Goal: Task Accomplishment & Management: Complete application form

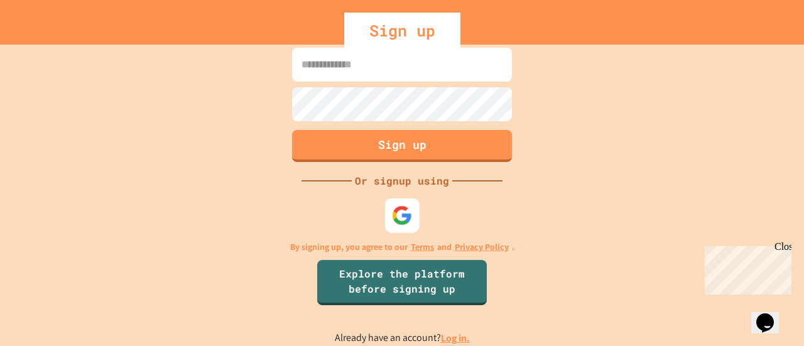
click at [397, 203] on div at bounding box center [402, 215] width 35 height 35
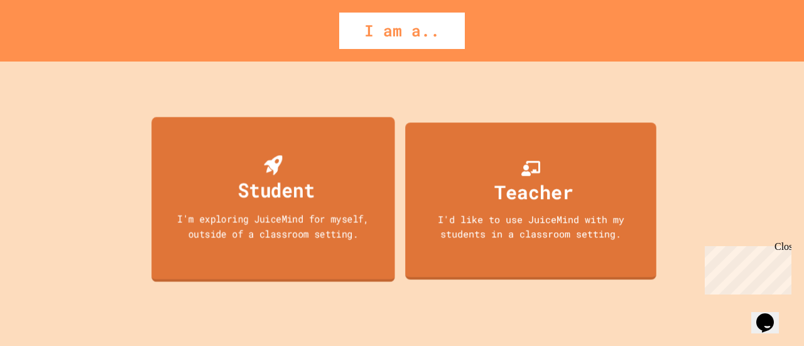
click at [326, 256] on div "Student I'm exploring JuiceMind for myself, outside of a classroom setting." at bounding box center [272, 199] width 243 height 165
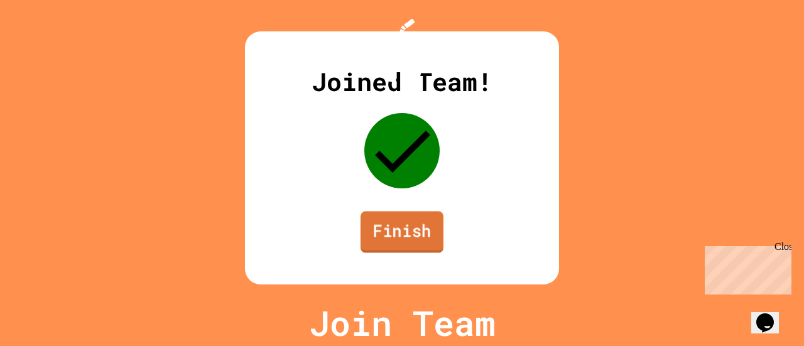
click at [395, 252] on link "Finish" at bounding box center [402, 231] width 83 height 41
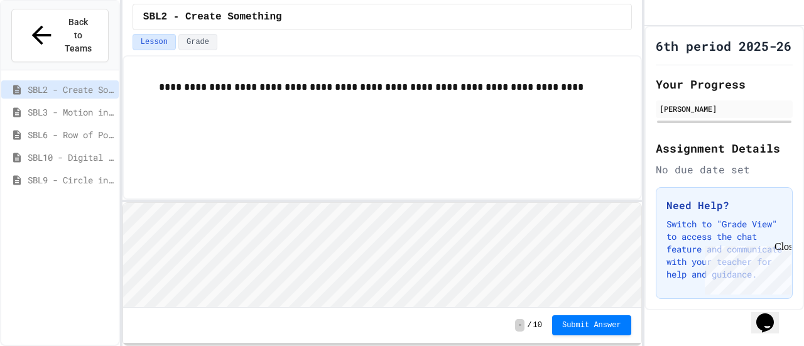
scroll to position [1, 0]
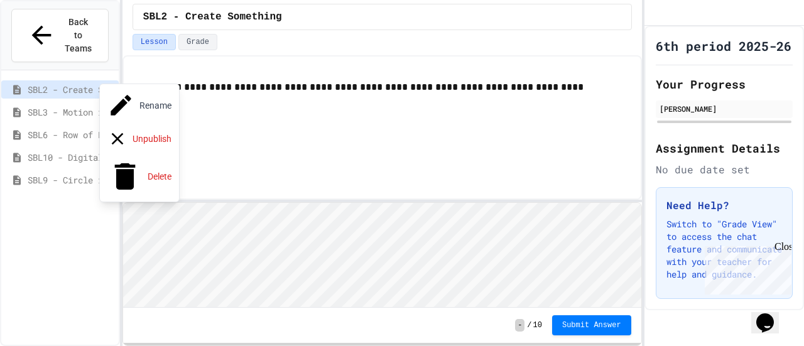
click at [59, 95] on div at bounding box center [402, 173] width 804 height 346
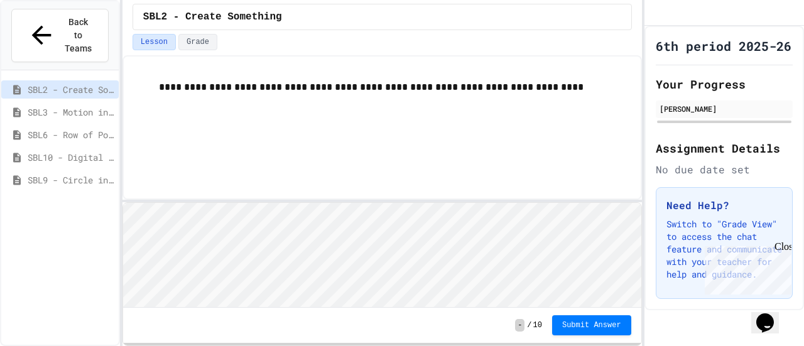
click at [50, 106] on span "SBL3 - Motion in Snap!" at bounding box center [71, 112] width 86 height 13
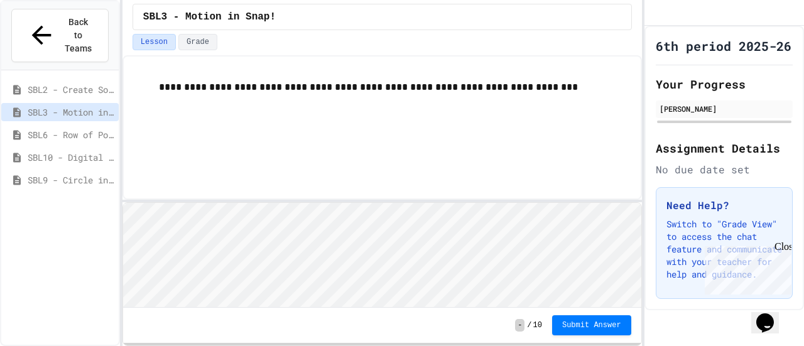
click at [85, 83] on span "SBL2 - Create Something" at bounding box center [71, 89] width 86 height 13
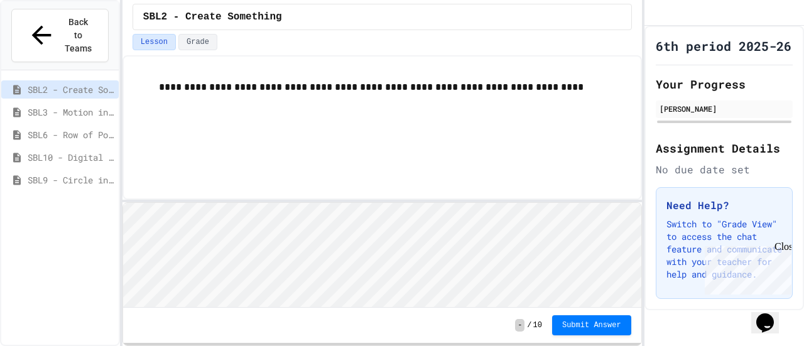
scroll to position [37, 0]
click at [200, 97] on div "**********" at bounding box center [382, 87] width 497 height 41
click at [411, 87] on p "**********" at bounding box center [395, 87] width 472 height 16
click at [797, 252] on span "Close" at bounding box center [797, 246] width 0 height 11
drag, startPoint x: 200, startPoint y: 43, endPoint x: 152, endPoint y: 37, distance: 48.1
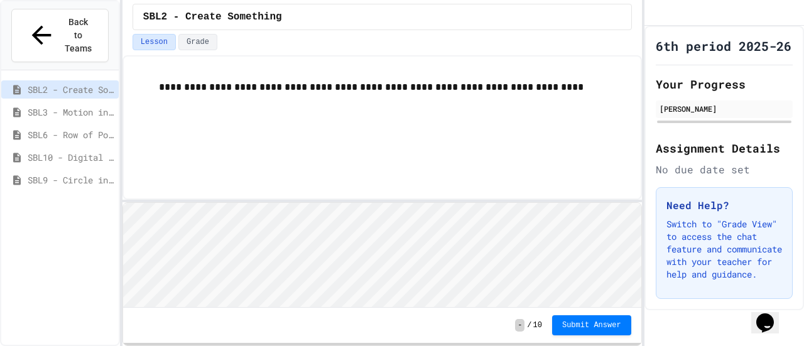
click at [152, 37] on button "Lesson" at bounding box center [154, 42] width 43 height 16
click at [168, 38] on button "Lesson" at bounding box center [154, 42] width 43 height 16
click at [178, 38] on button "Grade" at bounding box center [197, 42] width 39 height 16
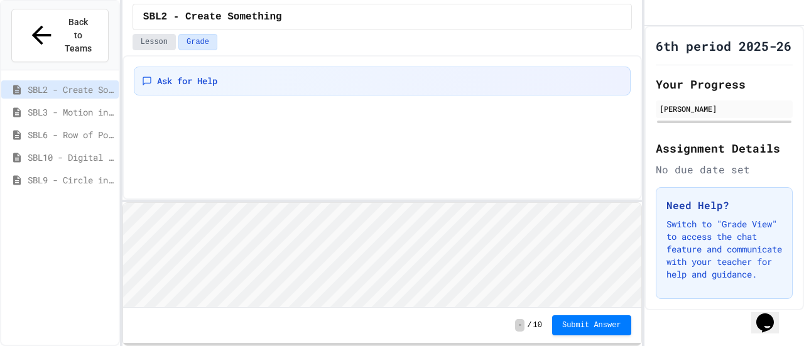
click at [160, 37] on button "Lesson" at bounding box center [154, 42] width 43 height 16
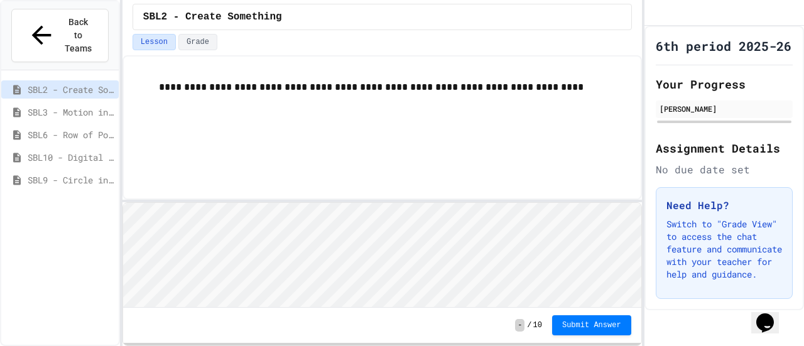
click at [72, 106] on span "SBL3 - Motion in Snap!" at bounding box center [71, 112] width 86 height 13
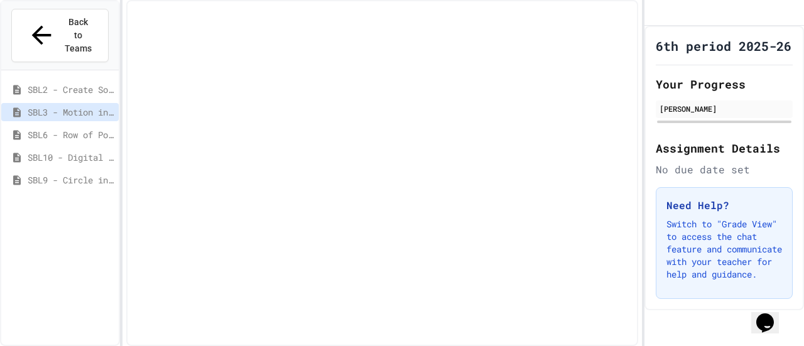
click at [80, 83] on span "SBL2 - Create Something" at bounding box center [71, 89] width 86 height 13
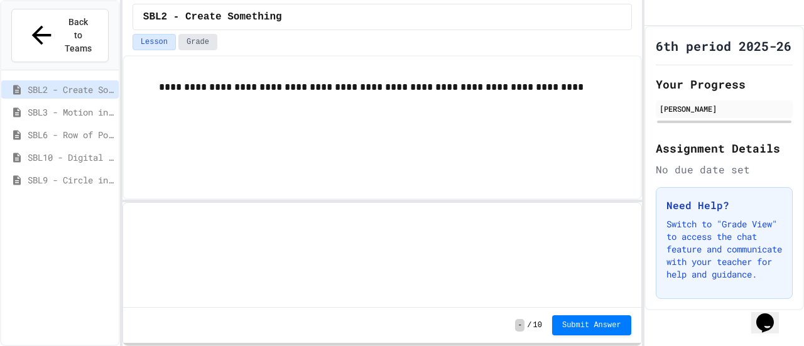
click at [193, 45] on button "Grade" at bounding box center [197, 42] width 39 height 16
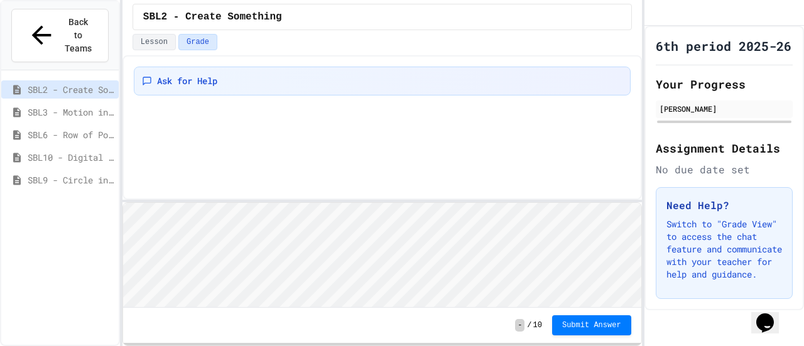
click at [165, 50] on div "Lesson Grade" at bounding box center [381, 44] width 519 height 21
click at [160, 46] on button "Lesson" at bounding box center [154, 42] width 43 height 16
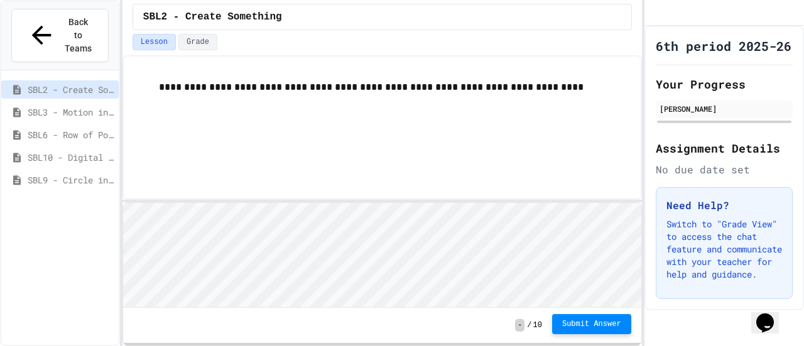
click at [586, 323] on span "Submit Answer" at bounding box center [591, 324] width 59 height 10
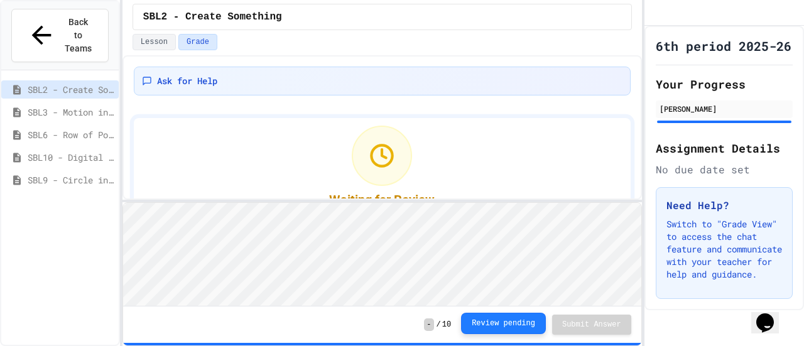
click at [516, 329] on button "Review pending" at bounding box center [503, 323] width 85 height 21
drag, startPoint x: 516, startPoint y: 329, endPoint x: 360, endPoint y: 151, distance: 236.8
drag, startPoint x: 360, startPoint y: 151, endPoint x: 249, endPoint y: 145, distance: 110.7
click at [249, 145] on div "Waiting for Review Your submission has been received and is pending review." at bounding box center [382, 181] width 497 height 126
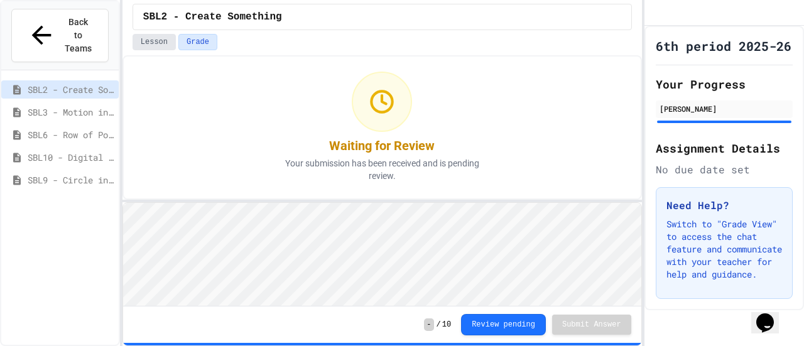
click at [150, 46] on button "Lesson" at bounding box center [154, 42] width 43 height 16
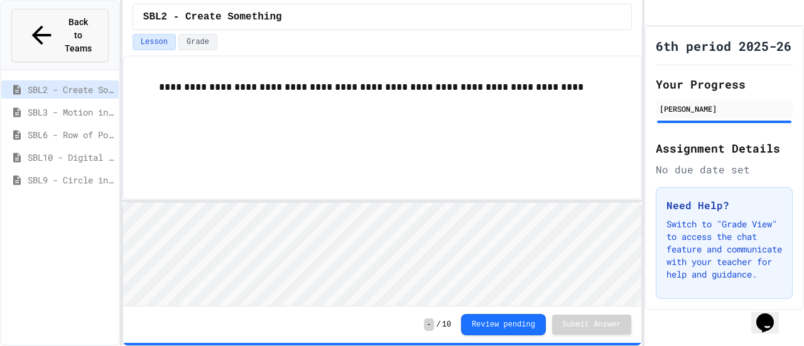
click at [84, 20] on span "Back to Teams" at bounding box center [78, 36] width 30 height 40
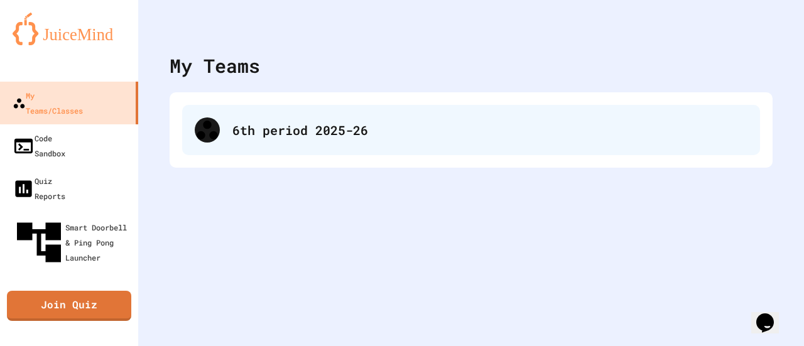
click at [265, 144] on div "6th period 2025-26" at bounding box center [471, 130] width 578 height 50
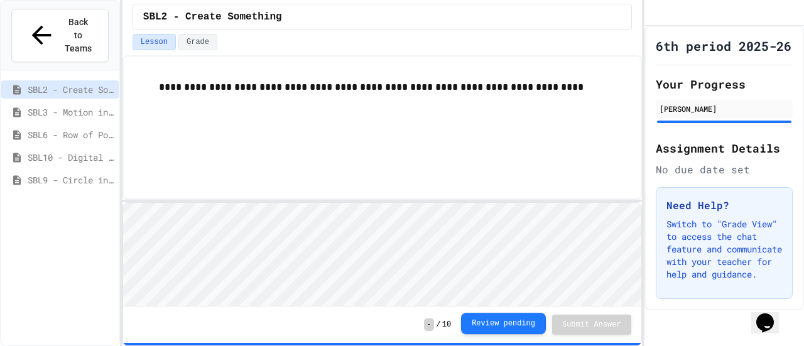
click at [507, 336] on div "- / 10 Review pending Submit Answer" at bounding box center [382, 325] width 518 height 36
click at [504, 334] on button "Review pending" at bounding box center [503, 323] width 85 height 21
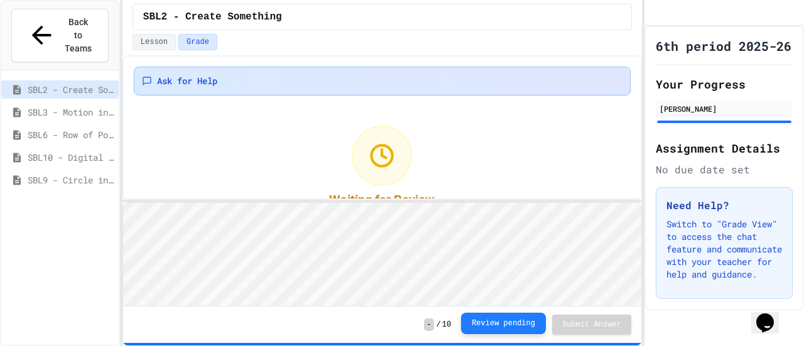
drag, startPoint x: 501, startPoint y: 326, endPoint x: 198, endPoint y: 89, distance: 384.7
click at [198, 89] on div "Ask for Help" at bounding box center [382, 81] width 497 height 29
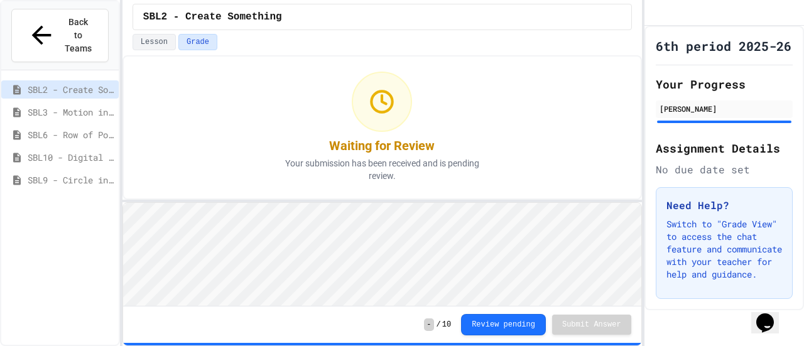
click at [75, 103] on div "SBL3 - Motion in Snap!" at bounding box center [59, 114] width 117 height 23
click at [72, 106] on span "SBL3 - Motion in Snap!" at bounding box center [71, 112] width 86 height 13
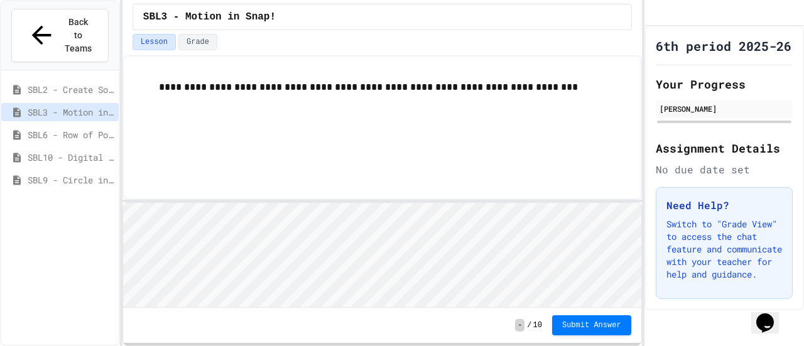
scroll to position [1, 0]
click at [619, 200] on div at bounding box center [381, 201] width 519 height 3
click at [192, 42] on button "Grade" at bounding box center [197, 42] width 39 height 16
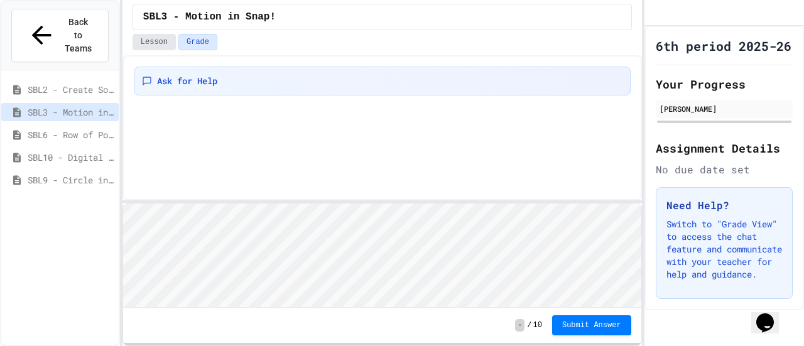
click at [156, 40] on button "Lesson" at bounding box center [154, 42] width 43 height 16
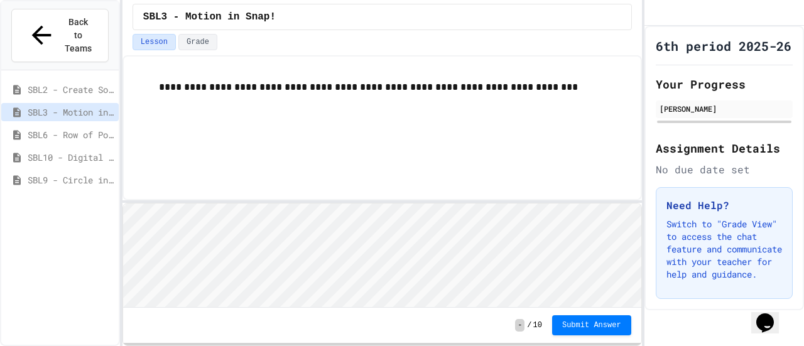
click at [75, 103] on div "SBL3 - Motion in Snap!" at bounding box center [59, 112] width 117 height 18
click at [85, 128] on span "SBL6 - Row of Polygons" at bounding box center [71, 134] width 86 height 13
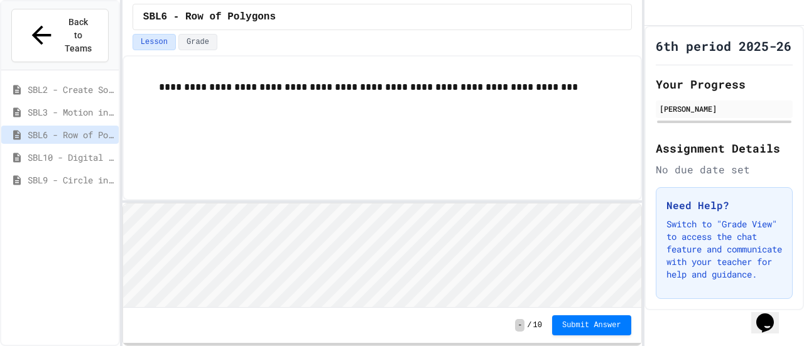
click at [235, 143] on div "**********" at bounding box center [381, 127] width 519 height 145
click at [234, 91] on p "**********" at bounding box center [395, 87] width 472 height 16
click at [239, 16] on span "SBL6 - Row of Polygons" at bounding box center [209, 16] width 133 height 15
click at [190, 45] on button "Grade" at bounding box center [197, 42] width 39 height 16
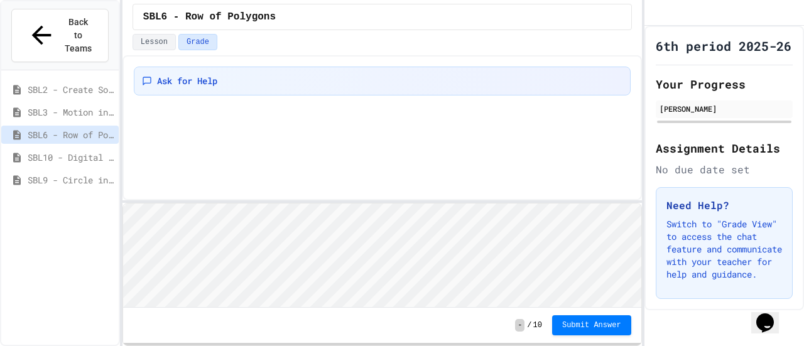
click at [144, 51] on div "Lesson Grade" at bounding box center [381, 44] width 519 height 21
click at [162, 30] on div "SBL6 - Row of Polygons" at bounding box center [381, 17] width 519 height 34
click at [160, 38] on button "Lesson" at bounding box center [154, 42] width 43 height 16
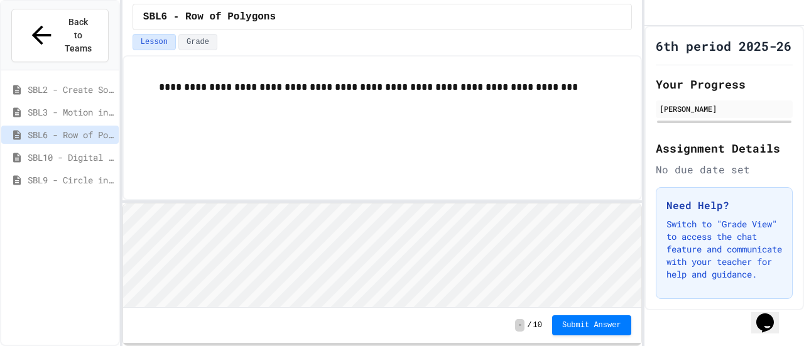
click at [67, 151] on span "SBL10 - Digital Story" at bounding box center [71, 157] width 86 height 13
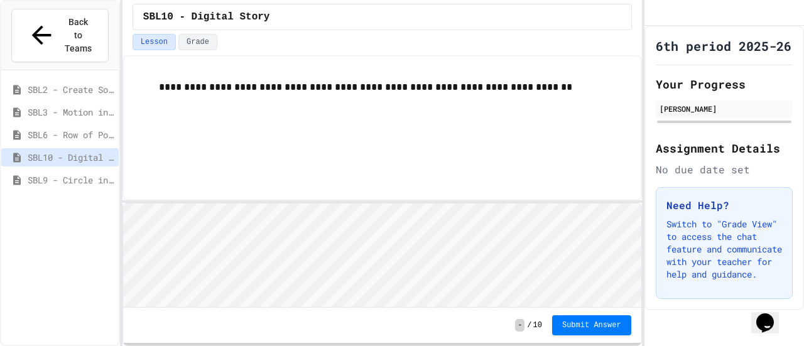
scroll to position [1, 0]
click at [78, 173] on span "SBL9 - Circle in Square Code" at bounding box center [71, 179] width 86 height 13
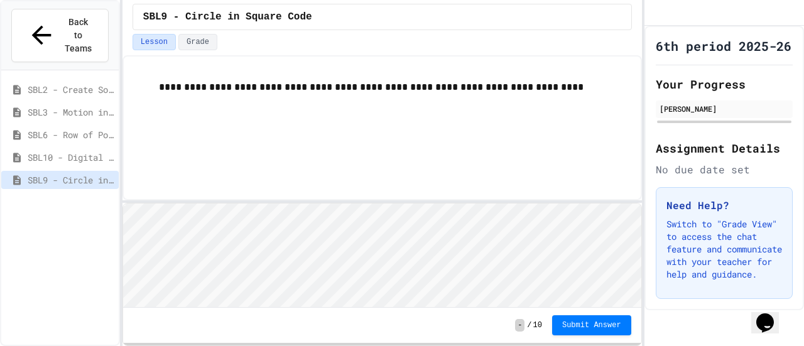
click at [97, 80] on div "SBL2 - Create Something" at bounding box center [59, 89] width 117 height 18
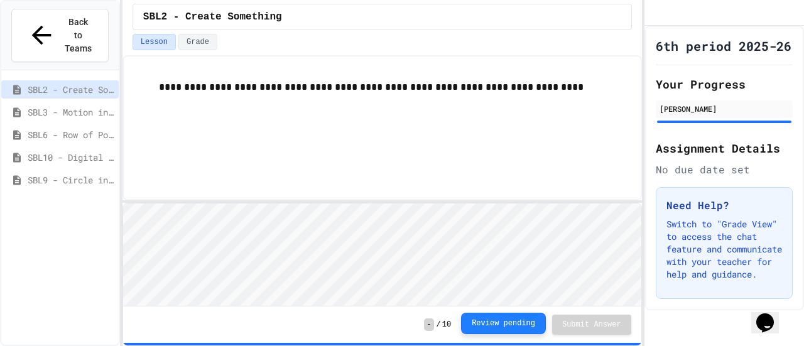
click at [507, 327] on button "Review pending" at bounding box center [503, 323] width 85 height 21
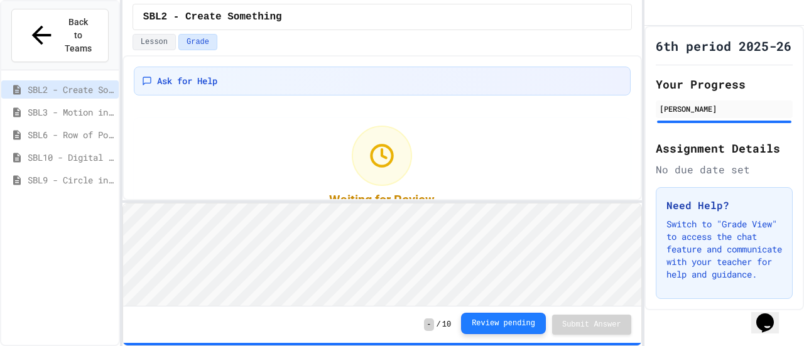
drag, startPoint x: 507, startPoint y: 327, endPoint x: 341, endPoint y: 101, distance: 280.8
click at [341, 101] on div "Ask for Help Waiting for Review Your submission has been received and is pendin…" at bounding box center [382, 155] width 497 height 177
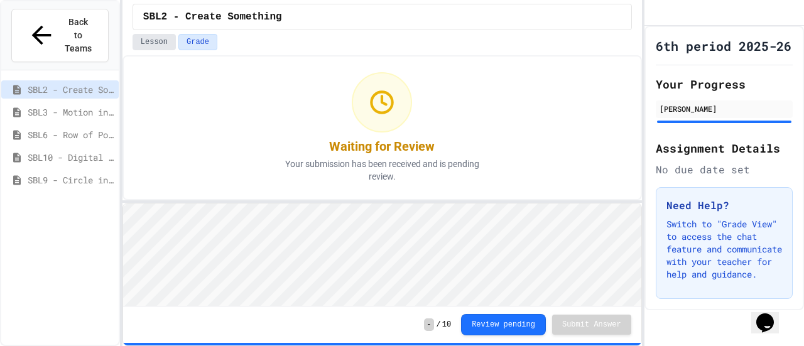
click at [153, 49] on button "Lesson" at bounding box center [154, 42] width 43 height 16
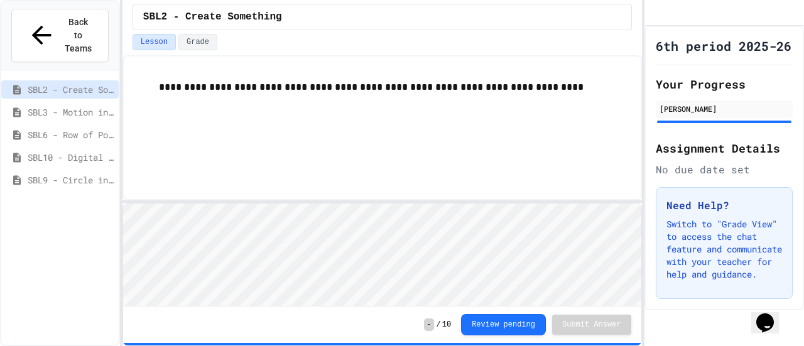
click at [59, 106] on span "SBL3 - Motion in Snap!" at bounding box center [71, 112] width 86 height 13
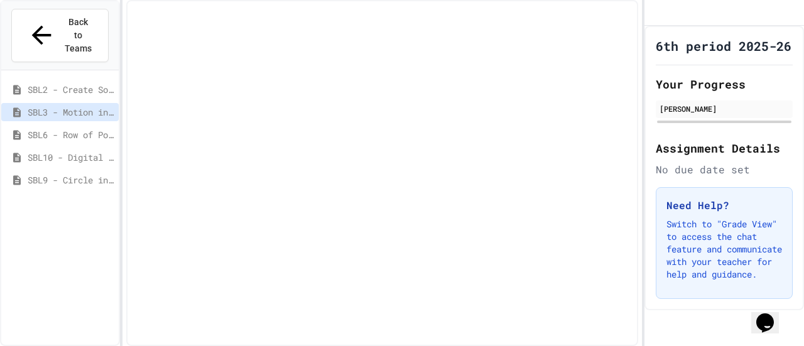
click at [59, 106] on span "SBL3 - Motion in Snap!" at bounding box center [71, 112] width 86 height 13
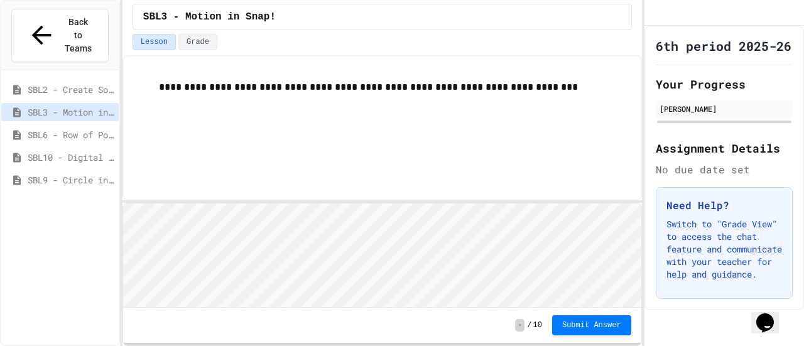
scroll to position [1, 0]
click at [618, 318] on button "Submit Answer" at bounding box center [591, 324] width 79 height 20
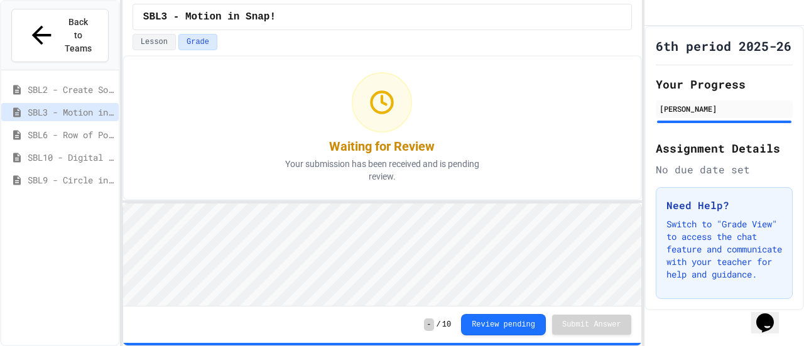
scroll to position [37, 0]
click at [60, 128] on span "SBL6 - Row of Polygons" at bounding box center [71, 134] width 86 height 13
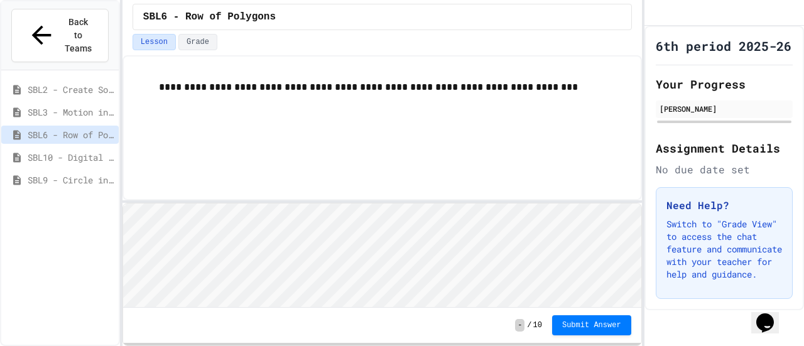
click at [86, 103] on div "SBL3 - Motion in Snap!" at bounding box center [59, 112] width 117 height 18
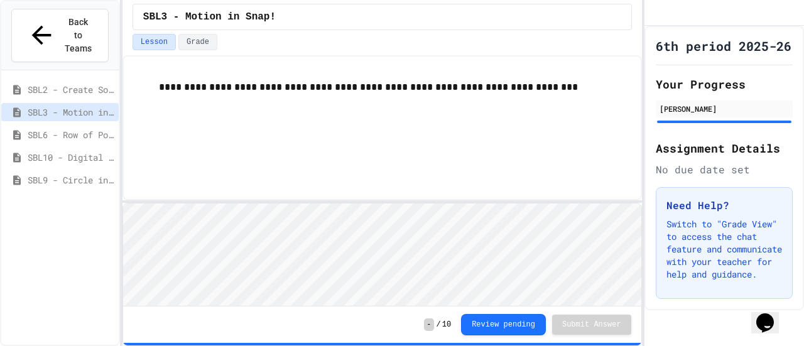
scroll to position [1, 0]
click at [507, 320] on button "Review pending" at bounding box center [503, 323] width 85 height 21
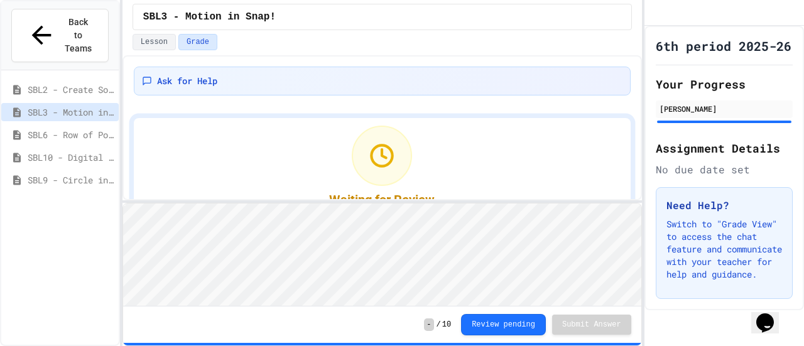
scroll to position [53, 0]
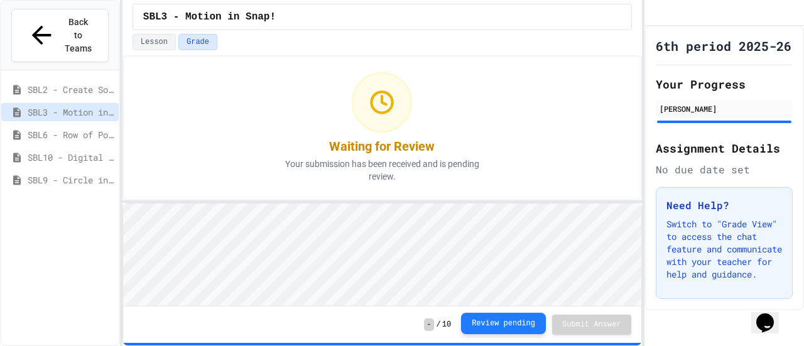
click at [516, 334] on button "Review pending" at bounding box center [503, 323] width 85 height 21
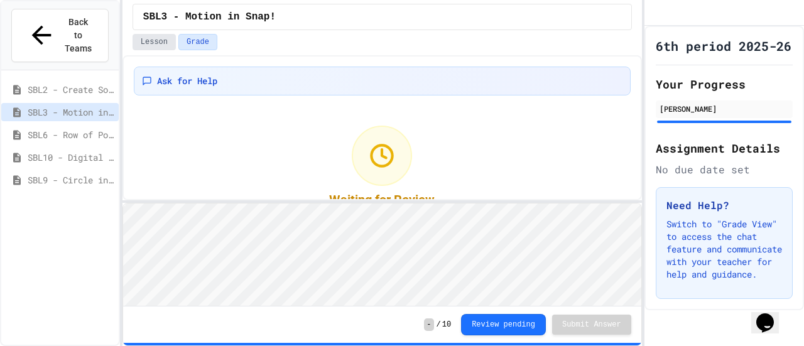
click at [163, 47] on button "Lesson" at bounding box center [154, 42] width 43 height 16
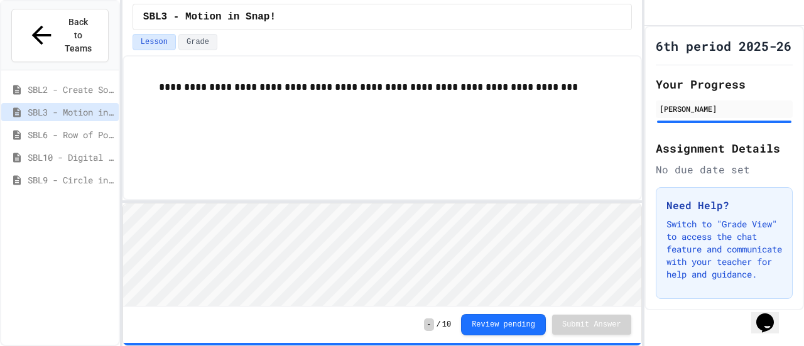
click at [202, 50] on div "Lesson Grade" at bounding box center [381, 44] width 519 height 21
click at [194, 43] on button "Grade" at bounding box center [197, 42] width 39 height 16
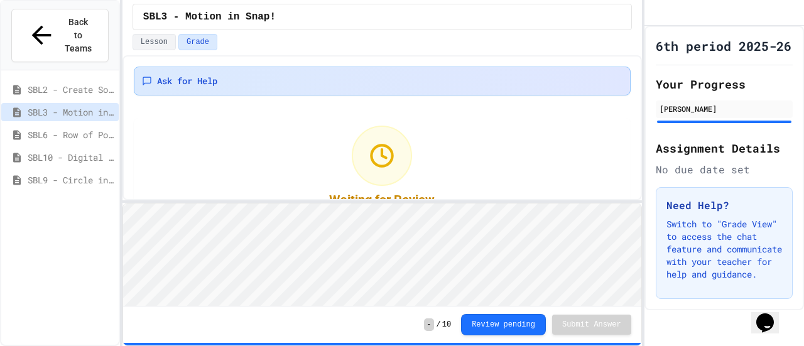
click at [215, 82] on span "Ask for Help" at bounding box center [187, 81] width 60 height 13
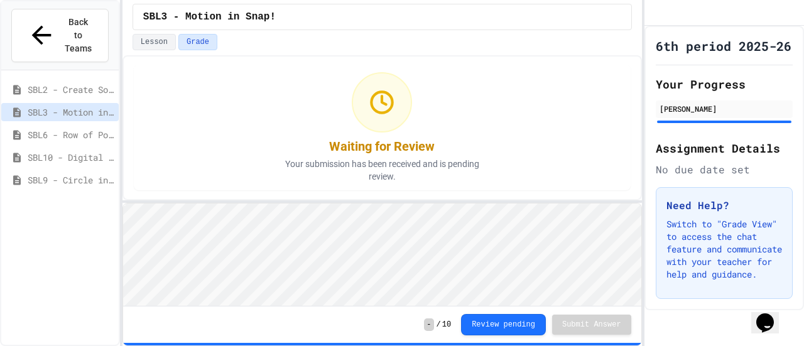
click at [535, 315] on button "Review pending" at bounding box center [503, 324] width 85 height 21
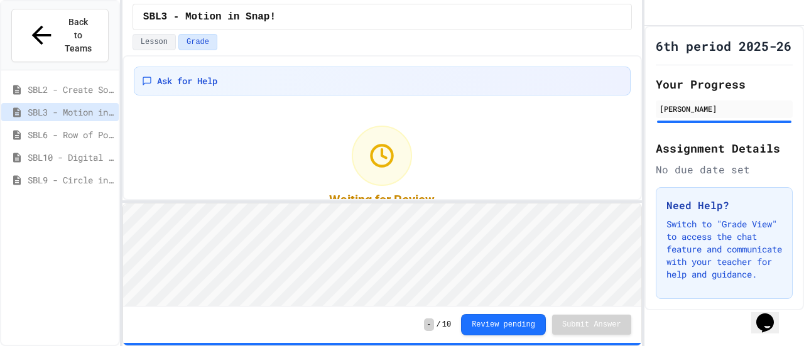
click at [81, 83] on span "SBL2 - Create Something" at bounding box center [71, 89] width 86 height 13
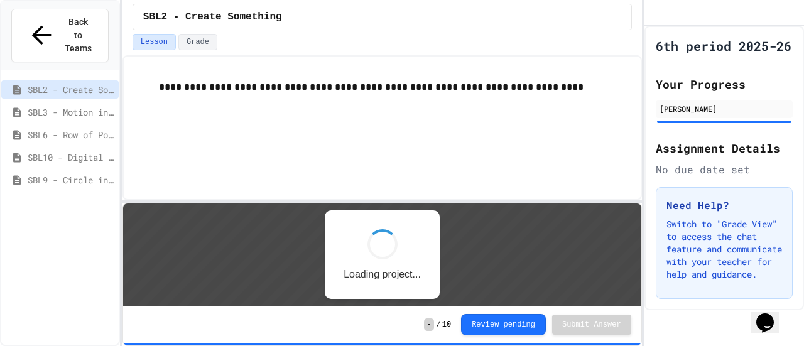
click at [85, 106] on span "SBL3 - Motion in Snap!" at bounding box center [71, 112] width 86 height 13
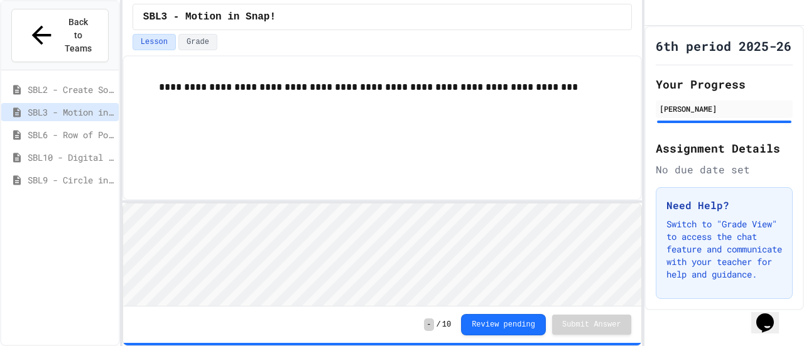
scroll to position [1, 0]
drag, startPoint x: 242, startPoint y: 307, endPoint x: 219, endPoint y: 180, distance: 128.4
click at [219, 180] on div "**********" at bounding box center [381, 127] width 519 height 145
click at [60, 128] on span "SBL6 - Row of Polygons" at bounding box center [71, 134] width 86 height 13
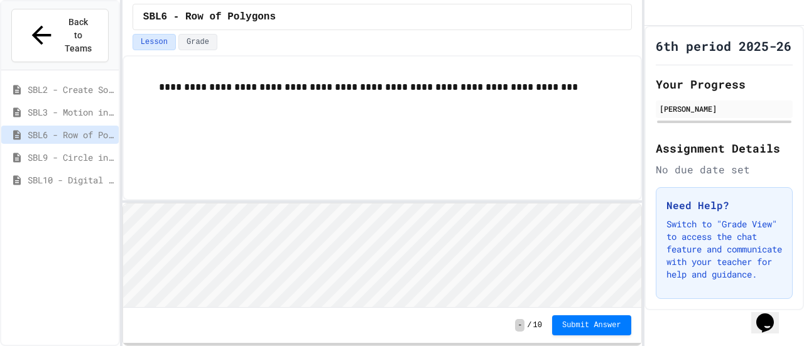
scroll to position [1, 0]
click at [580, 327] on span "Submit Answer" at bounding box center [591, 324] width 59 height 10
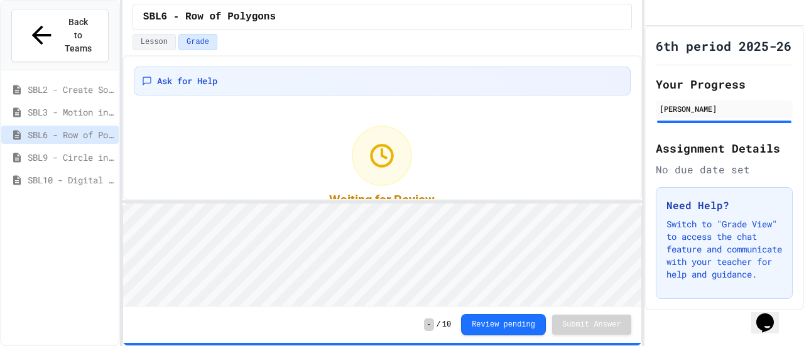
click at [64, 83] on span "SBL2 - Create Something" at bounding box center [71, 89] width 86 height 13
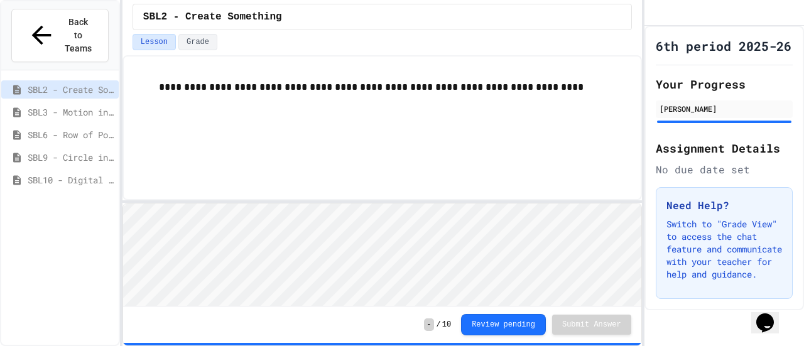
click at [98, 106] on span "SBL3 - Motion in Snap!" at bounding box center [71, 112] width 86 height 13
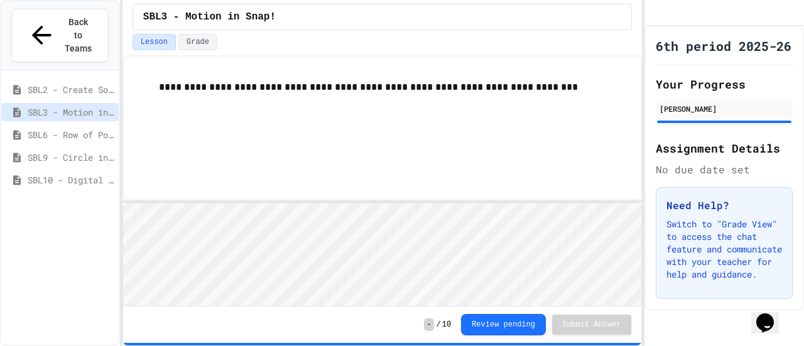
click at [82, 128] on span "SBL6 - Row of Polygons" at bounding box center [71, 134] width 86 height 13
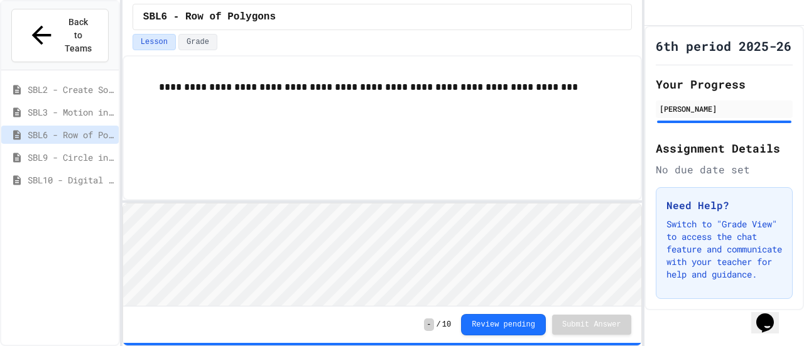
click at [67, 151] on span "SBL9 - Circle in Square Code" at bounding box center [71, 157] width 86 height 13
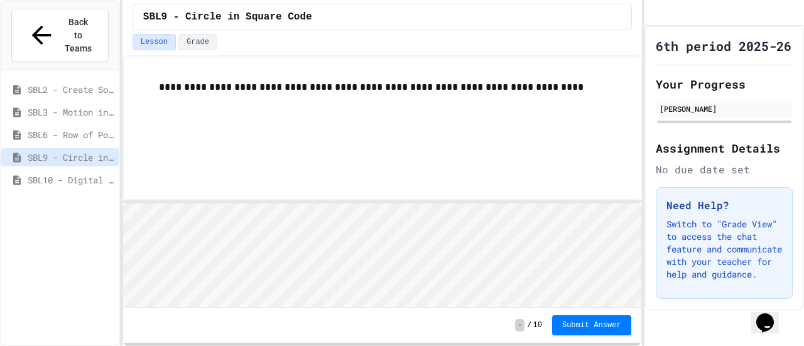
click at [639, 136] on div "**********" at bounding box center [402, 173] width 804 height 346
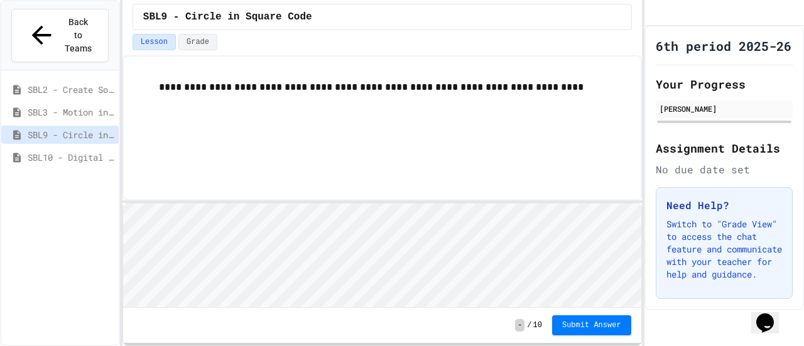
click at [60, 106] on span "SBL3 - Motion in Snap!" at bounding box center [71, 112] width 86 height 13
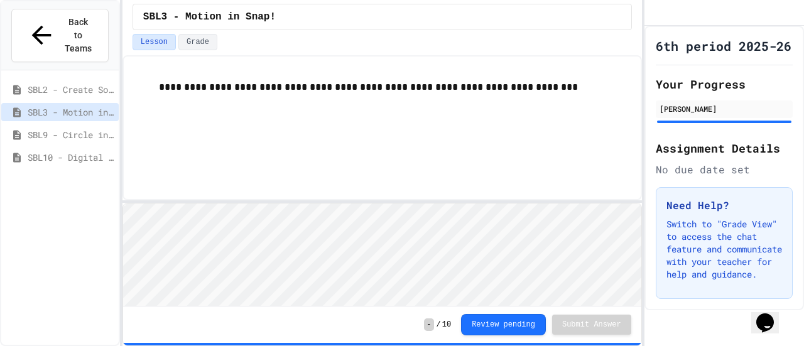
click at [36, 80] on div "SBL2 - Create Something" at bounding box center [59, 89] width 117 height 18
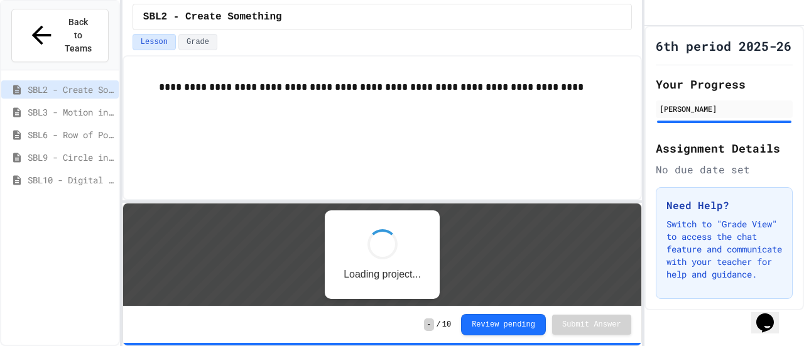
click at [68, 151] on span "SBL9 - Circle in Square Code" at bounding box center [71, 157] width 86 height 13
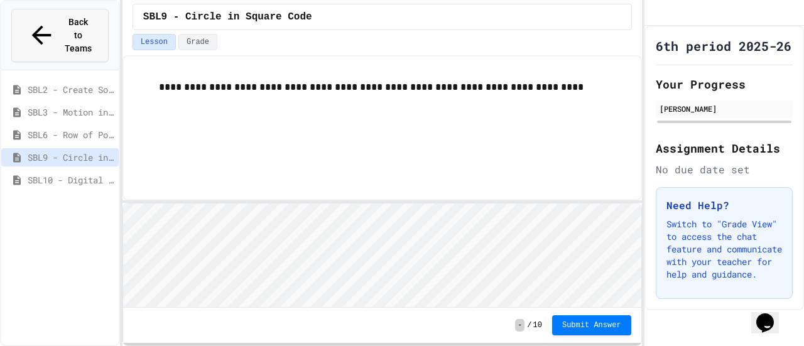
click at [55, 10] on button "Back to Teams" at bounding box center [59, 35] width 97 height 53
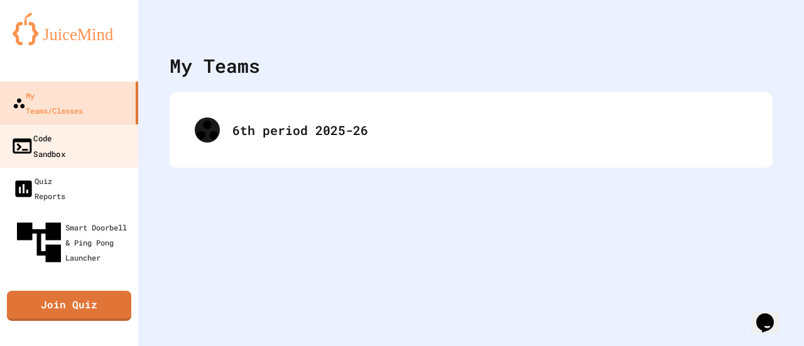
click at [95, 131] on link "Code Sandbox" at bounding box center [69, 146] width 143 height 44
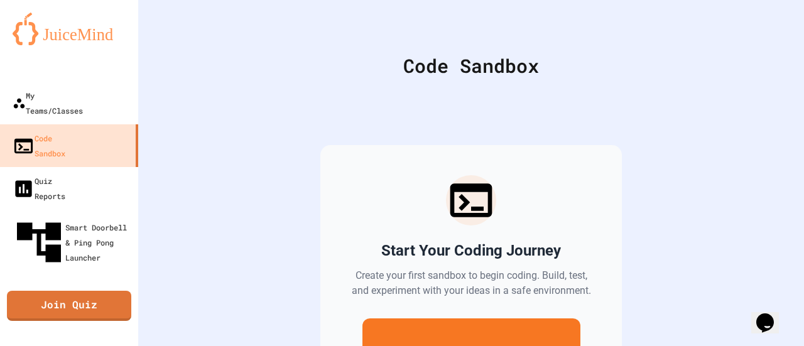
scroll to position [122, 0]
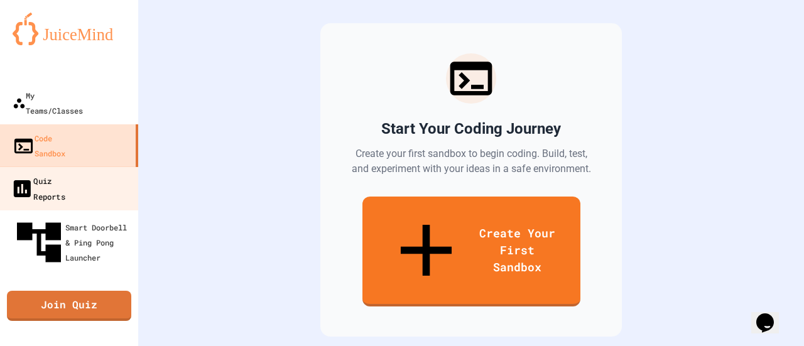
click at [65, 173] on div "Quiz Reports" at bounding box center [38, 188] width 55 height 31
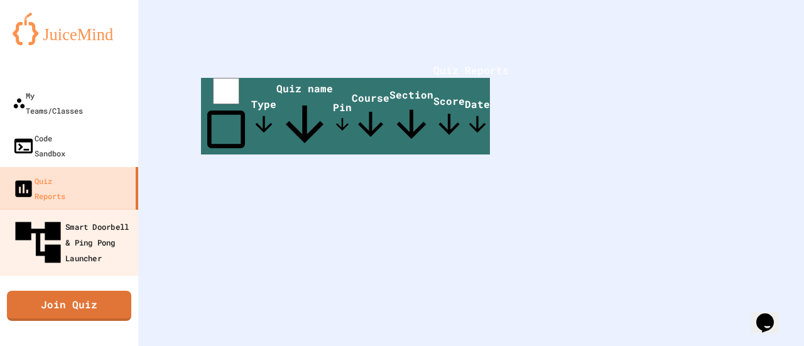
click at [106, 215] on div "Smart Doorbell & Ping Pong Launcher" at bounding box center [73, 242] width 124 height 55
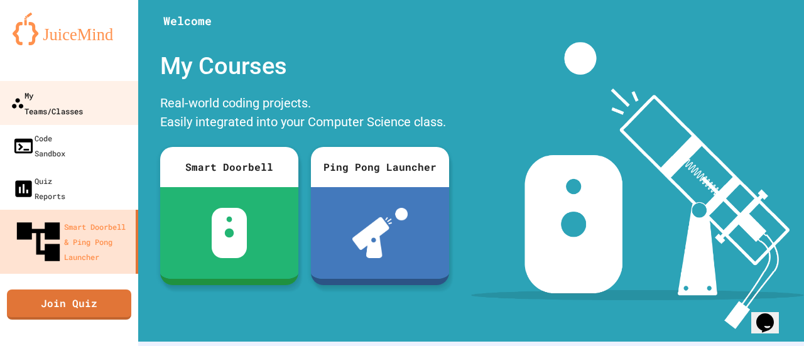
click at [58, 91] on div "My Teams/Classes" at bounding box center [47, 102] width 72 height 31
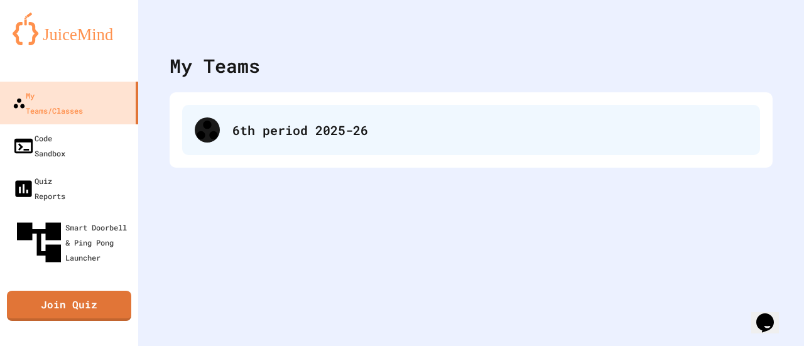
click at [264, 116] on div "6th period 2025-26" at bounding box center [471, 130] width 578 height 50
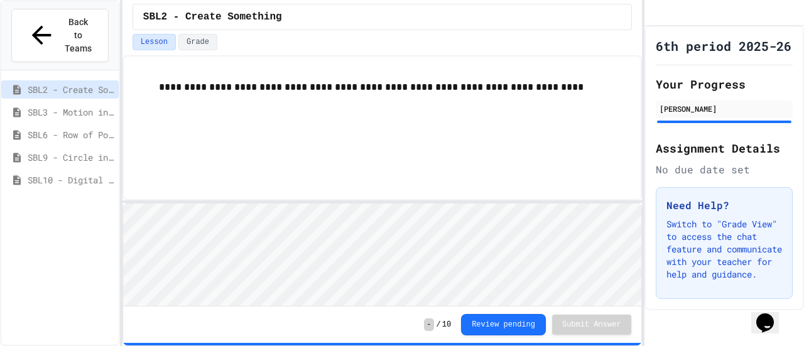
scroll to position [37, 0]
click at [75, 128] on span "SBL6 - Row of Polygons" at bounding box center [71, 134] width 86 height 13
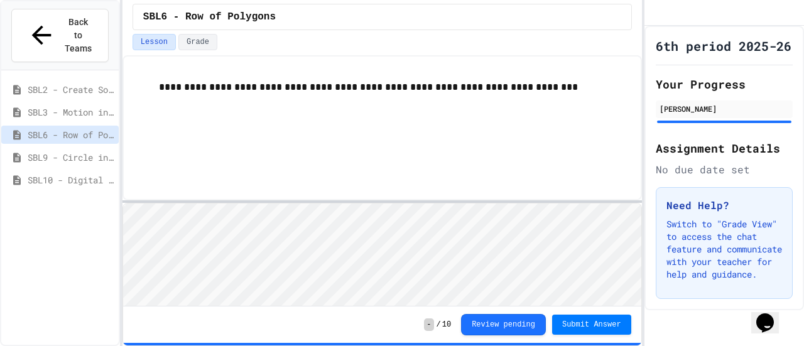
scroll to position [1, 0]
click at [625, 330] on button "Submit Answer" at bounding box center [591, 324] width 79 height 20
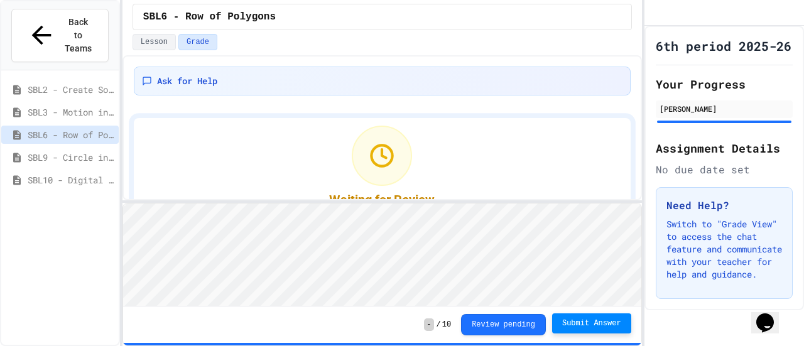
scroll to position [53, 0]
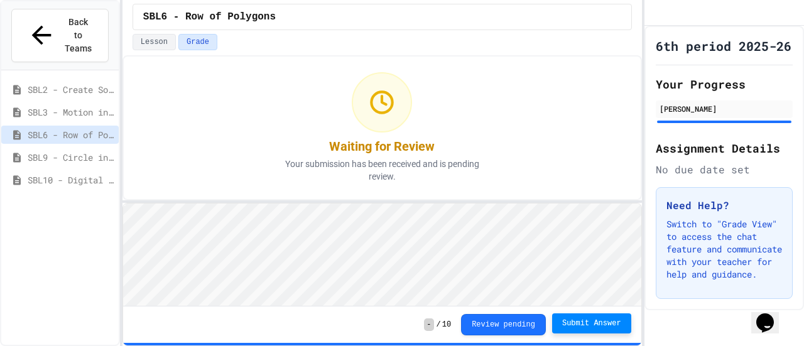
click at [65, 128] on span "SBL6 - Row of Polygons" at bounding box center [71, 134] width 86 height 13
click at [80, 151] on span "SBL9 - Circle in Square Code" at bounding box center [71, 157] width 86 height 13
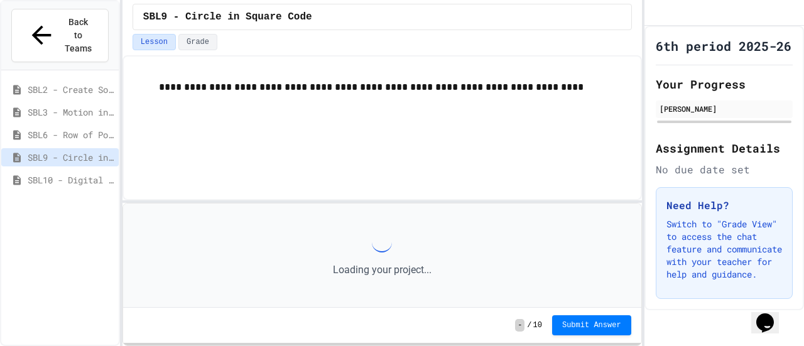
click at [62, 128] on span "SBL6 - Row of Polygons" at bounding box center [71, 134] width 86 height 13
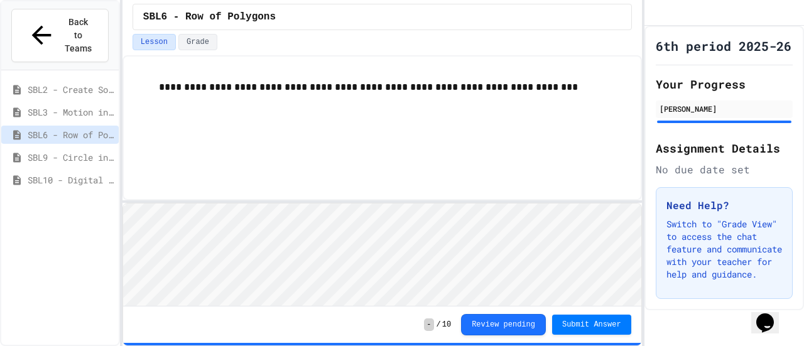
scroll to position [11, 0]
